Goal: Communication & Community: Ask a question

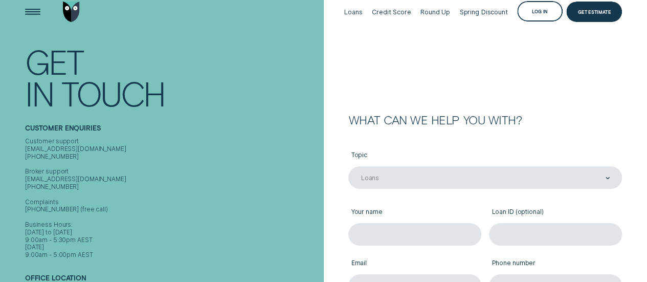
scroll to position [11, 0]
click at [491, 8] on div "Spring Discount" at bounding box center [484, 12] width 48 height 8
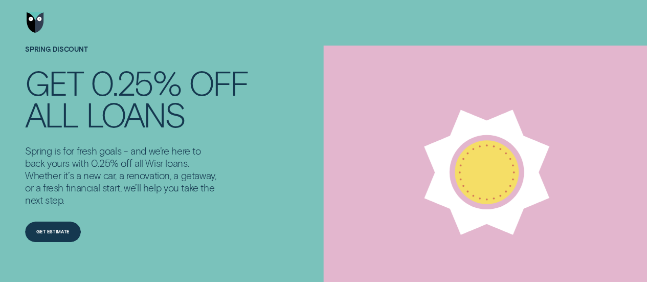
click at [36, 25] on img "Go to home page" at bounding box center [35, 22] width 17 height 20
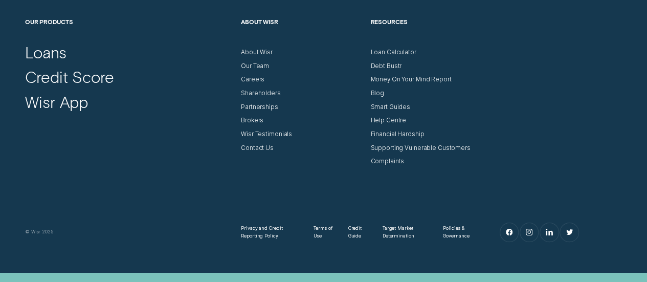
scroll to position [2892, 0]
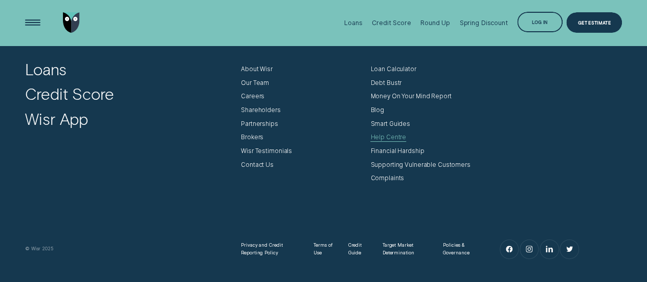
click at [388, 135] on div "Help Centre" at bounding box center [389, 138] width 36 height 8
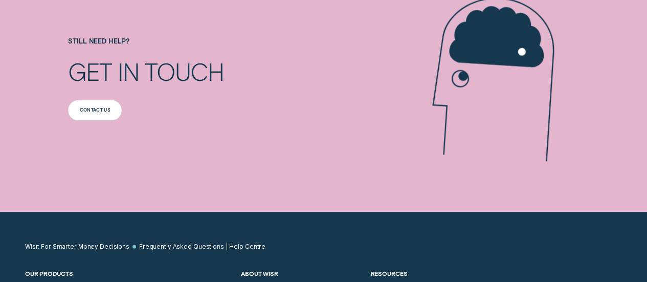
scroll to position [851, 0]
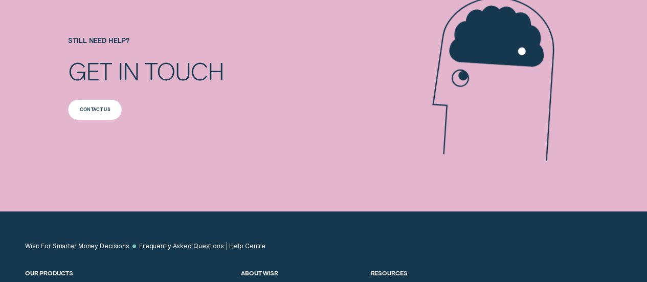
click at [103, 104] on div "Contact us" at bounding box center [95, 109] width 54 height 20
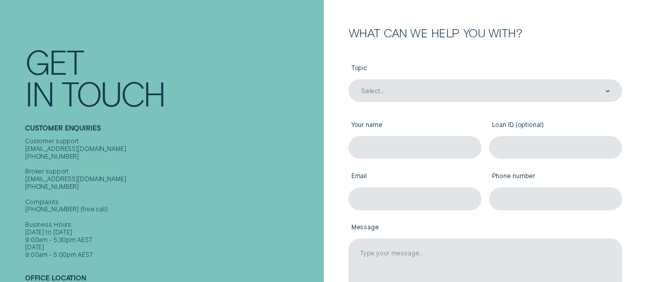
scroll to position [98, 0]
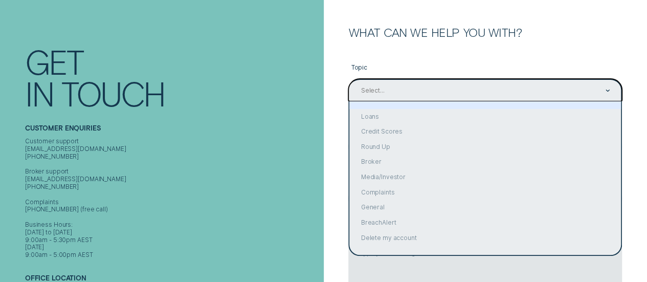
click at [373, 82] on div "Select..." at bounding box center [486, 90] width 274 height 23
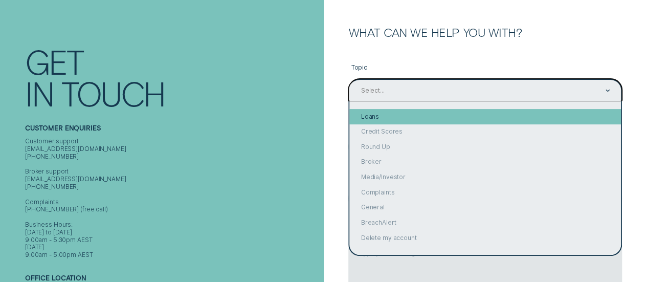
click at [371, 121] on div "Loans" at bounding box center [486, 116] width 272 height 15
type input "Loans"
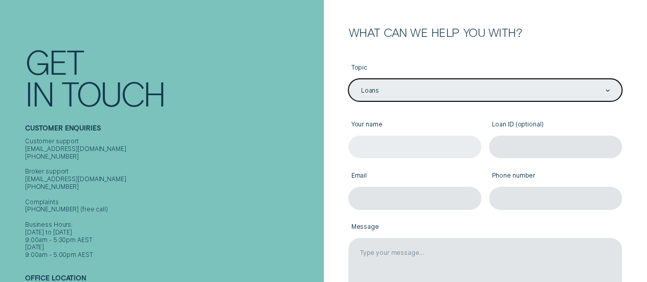
click at [380, 141] on input "Your name" at bounding box center [415, 147] width 133 height 23
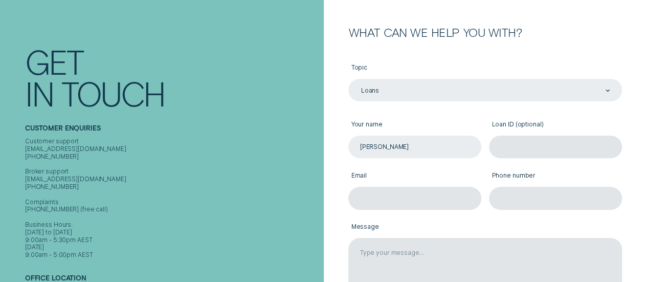
type input "[PERSON_NAME]"
type input "851306"
click at [383, 200] on input "Email" at bounding box center [415, 198] width 133 height 23
type input "[EMAIL_ADDRESS][DOMAIN_NAME]"
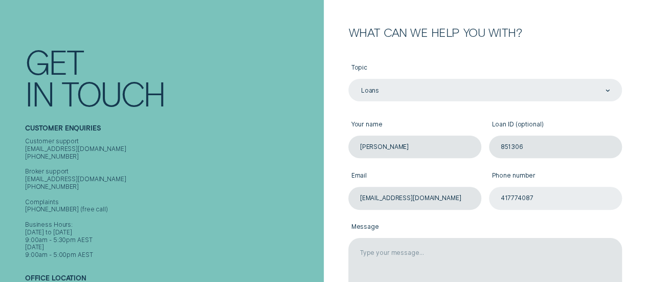
click at [504, 197] on input "417774087" at bounding box center [555, 198] width 133 height 23
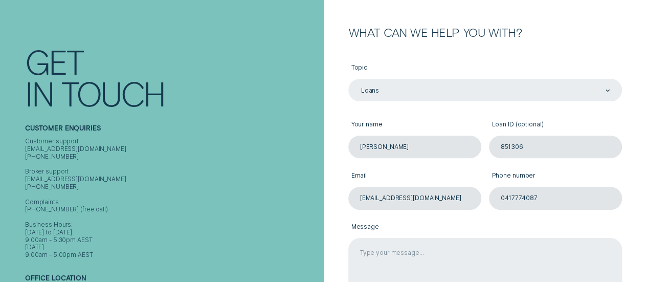
type input "0417774087"
click at [368, 253] on textarea "Message" at bounding box center [486, 274] width 274 height 73
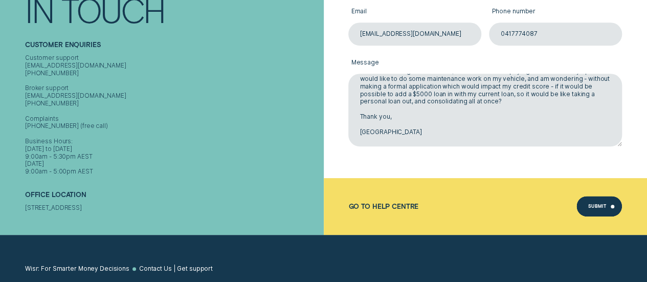
scroll to position [268, 0]
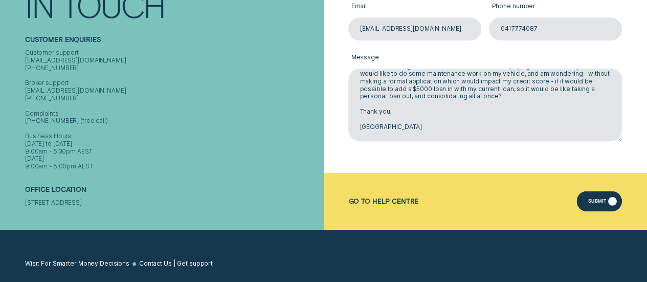
type textarea "Good morning, I have an existing loan with Wisr, which I have been paying back …"
click at [595, 206] on div "Submit" at bounding box center [600, 201] width 46 height 20
